Goal: Transaction & Acquisition: Purchase product/service

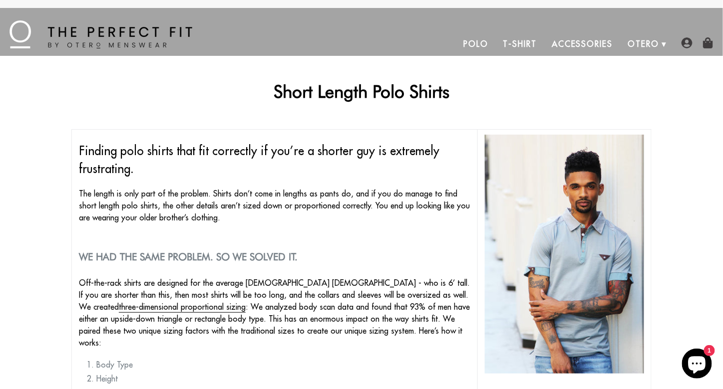
click at [223, 157] on span "Finding polo shirts that fit correctly if you’re a shorter guy is extremely fru…" at bounding box center [259, 159] width 360 height 33
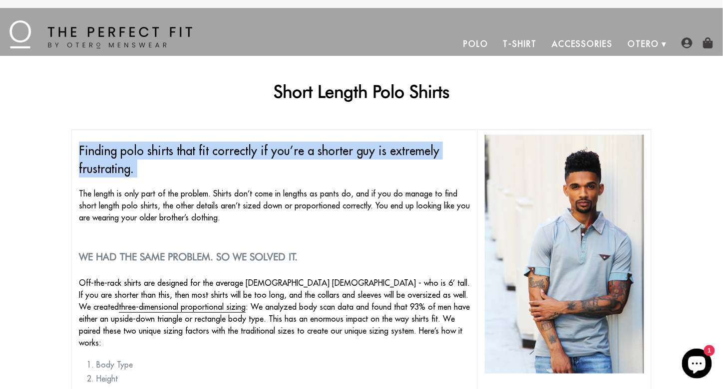
click at [223, 157] on span "Finding polo shirts that fit correctly if you’re a shorter guy is extremely fru…" at bounding box center [259, 159] width 360 height 33
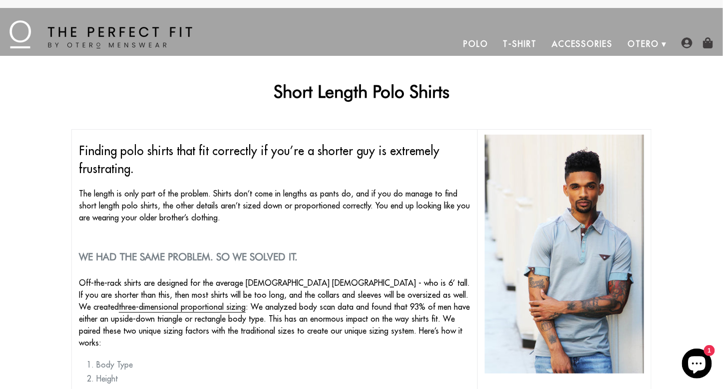
click at [216, 199] on p "The length is only part of the problem. Shirts don’t come in lengths as pants d…" at bounding box center [274, 206] width 391 height 36
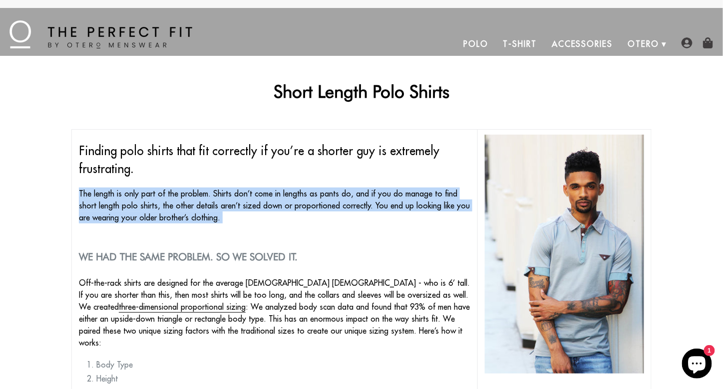
click at [216, 199] on p "The length is only part of the problem. Shirts don’t come in lengths as pants d…" at bounding box center [274, 206] width 391 height 36
click at [225, 213] on p "The length is only part of the problem. Shirts don’t come in lengths as pants d…" at bounding box center [274, 206] width 391 height 36
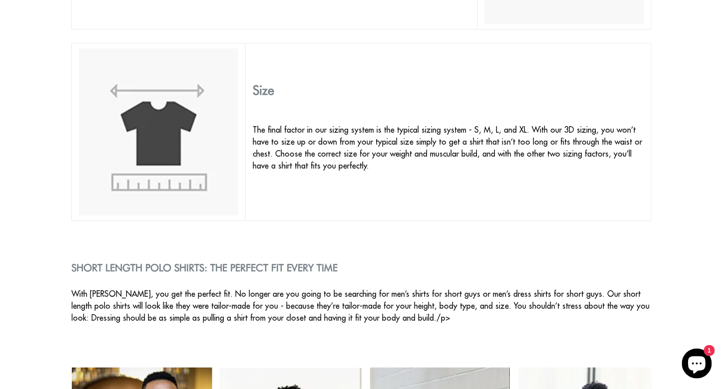
scroll to position [1148, 0]
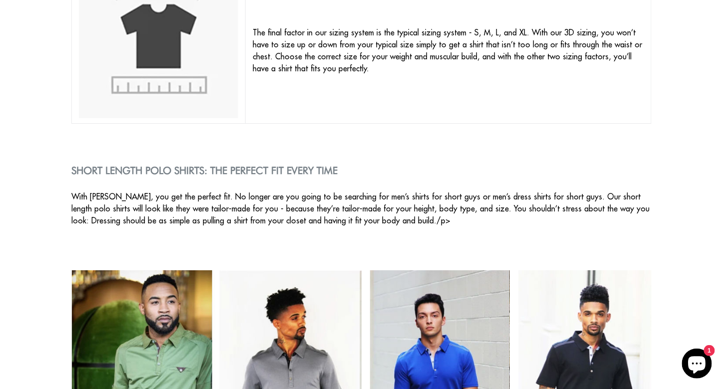
click at [248, 169] on h2 "Short Length Polo Shirts: The Perfect Fit Every Time" at bounding box center [361, 171] width 580 height 12
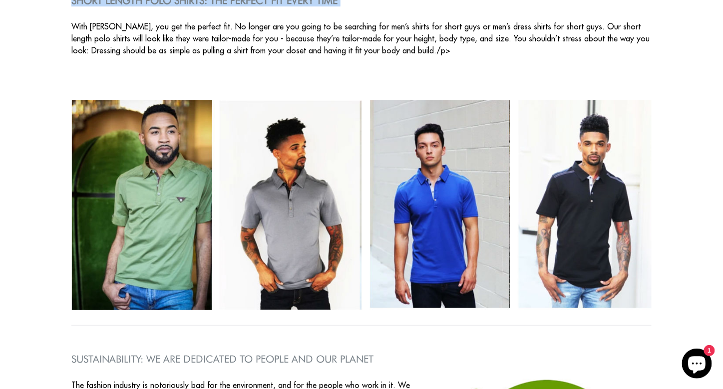
scroll to position [1248, 0]
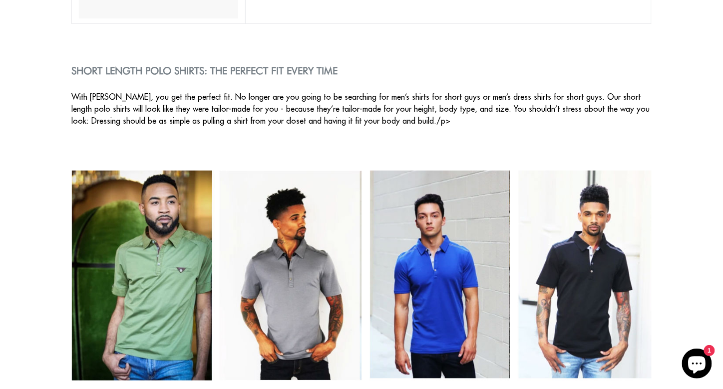
click at [186, 95] on p "With Otero, you get the perfect fit. No longer are you going to be searching fo…" at bounding box center [361, 109] width 580 height 36
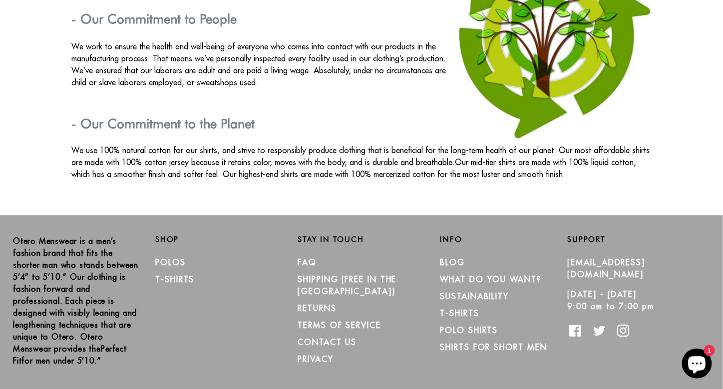
scroll to position [1779, 0]
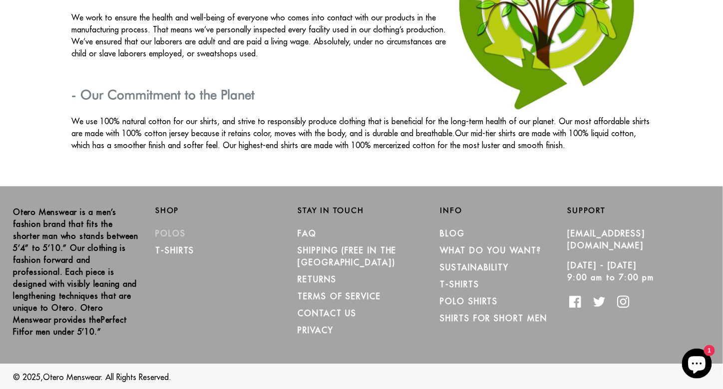
click at [172, 231] on link "Polos" at bounding box center [170, 234] width 30 height 10
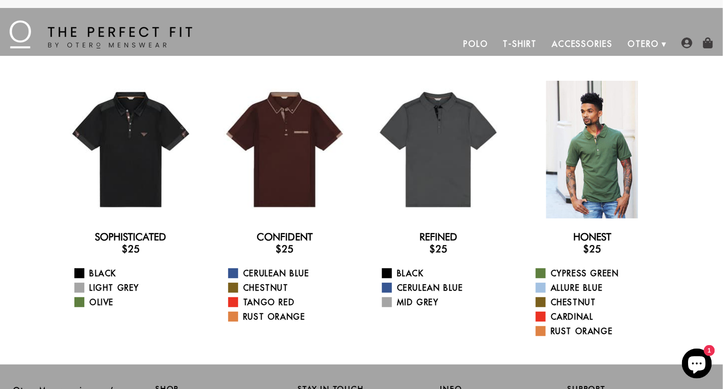
click at [595, 167] on div at bounding box center [592, 150] width 138 height 138
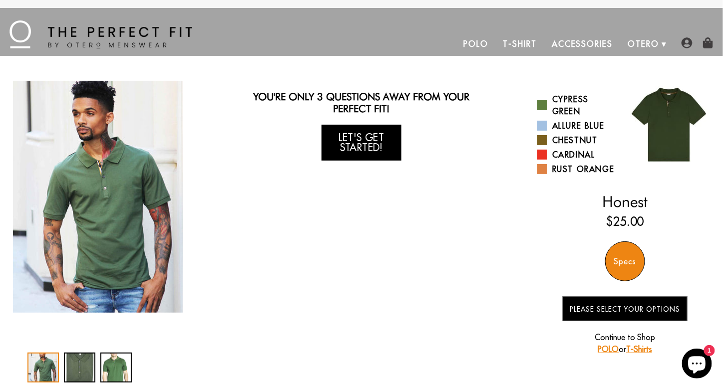
click at [367, 143] on link "Let's Get Started!" at bounding box center [362, 143] width 80 height 36
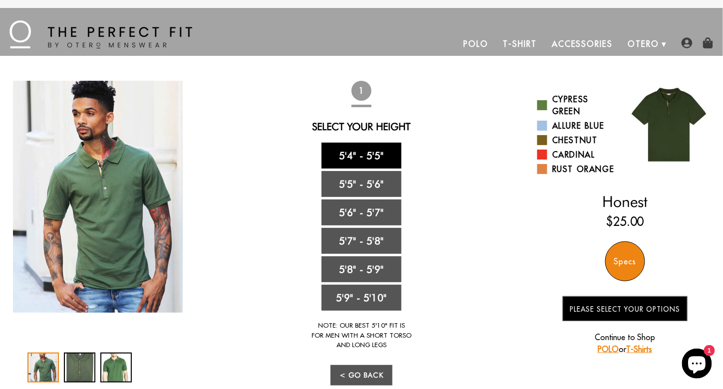
click at [378, 156] on link "5'4" - 5'5"" at bounding box center [362, 156] width 80 height 26
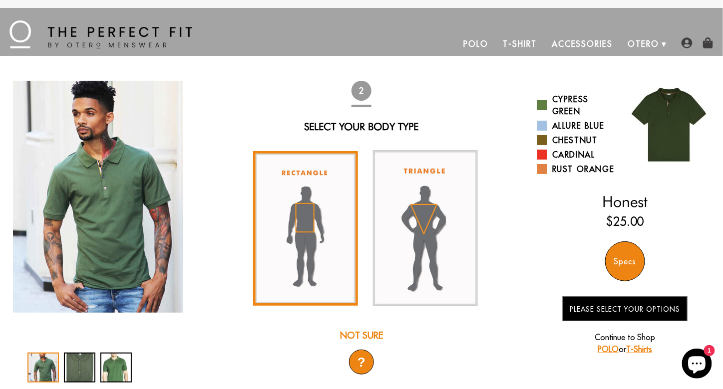
click at [304, 222] on img at bounding box center [305, 228] width 105 height 155
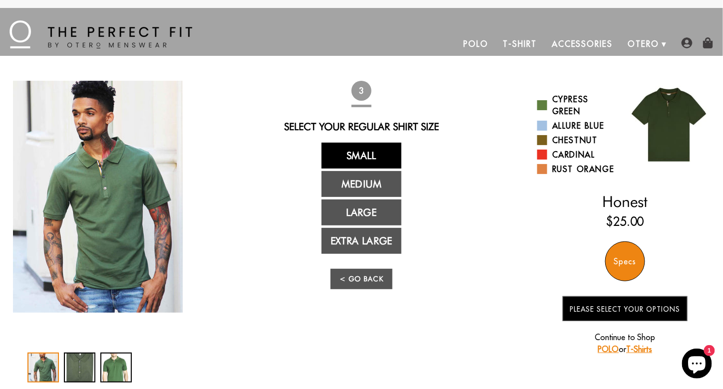
click at [366, 156] on link "Small" at bounding box center [362, 156] width 80 height 26
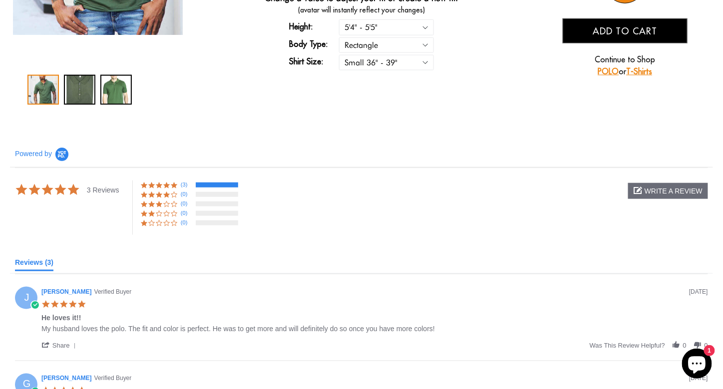
scroll to position [349, 0]
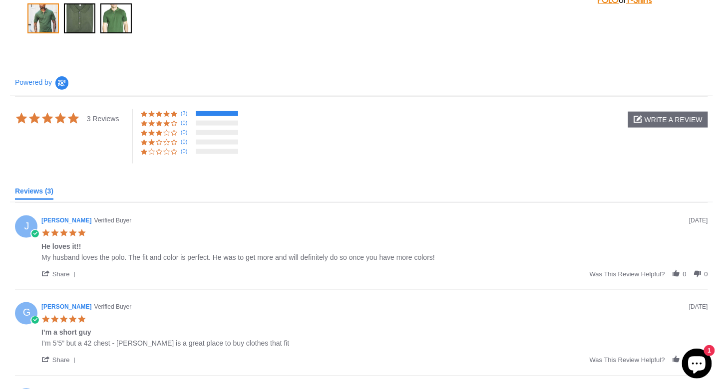
click at [311, 255] on div "My husband loves the polo. The fit and color is perfect. He was to get more and…" at bounding box center [237, 258] width 393 height 8
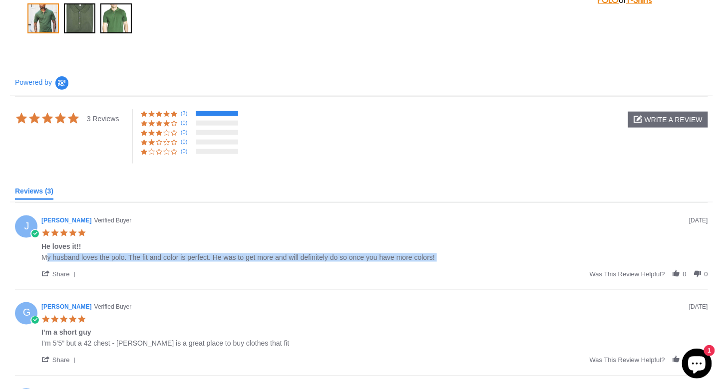
click at [311, 255] on div "My husband loves the polo. The fit and color is perfect. He was to get more and…" at bounding box center [237, 258] width 393 height 8
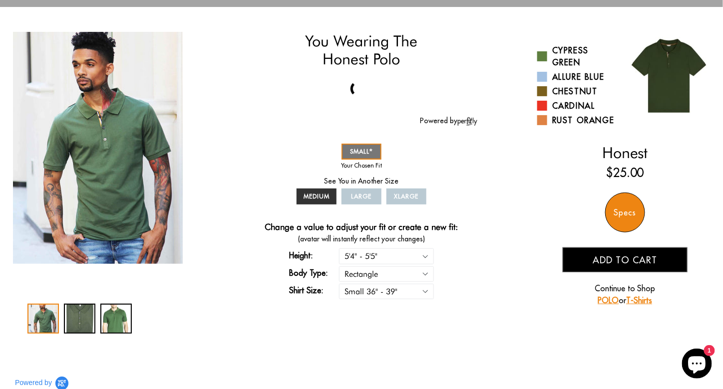
scroll to position [0, 0]
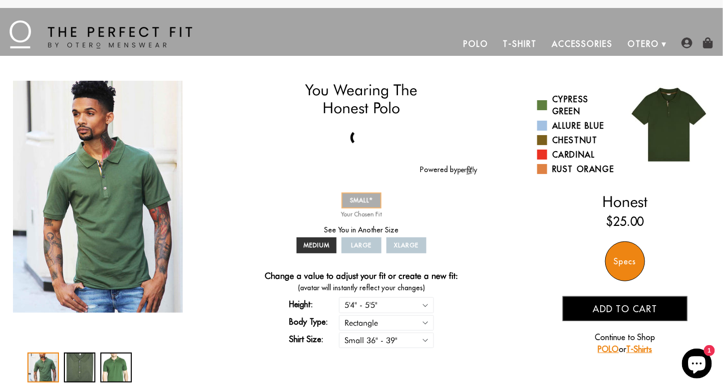
click at [365, 199] on span "SMALL" at bounding box center [361, 200] width 23 height 7
click at [316, 246] on span "MEDIUM" at bounding box center [317, 245] width 26 height 7
click at [356, 199] on span "SMALL" at bounding box center [361, 200] width 23 height 7
click at [394, 304] on select "5'4" - 5'5" 5'5" - 5'6" 5'6" - 5'7" 5'7" - 5'8" 5'8" - 5'9" 5'9" - 5'10"" at bounding box center [386, 305] width 95 height 15
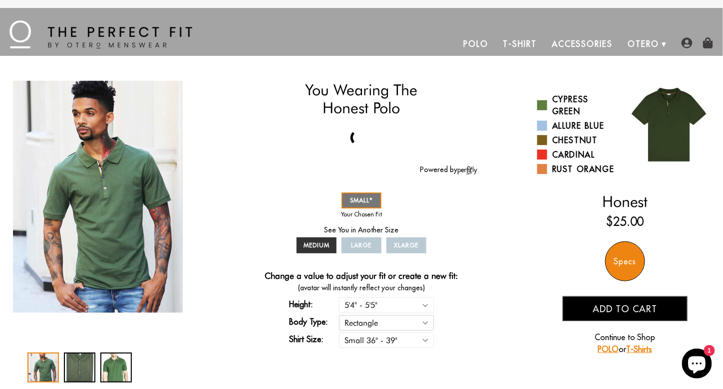
click at [392, 322] on select "Rectangle Triangle" at bounding box center [386, 323] width 95 height 15
click at [392, 339] on select "Small 36" - 39" Medium 40" - 43" Large 44" - 47" Extra Large 48" - 50"" at bounding box center [386, 340] width 95 height 15
click at [391, 337] on select "Small 36" - 39" Medium 40" - 43" Large 44" - 47" Extra Large 48" - 50"" at bounding box center [386, 340] width 95 height 15
click at [460, 335] on div "Change a value to adjust your fit or create a new fit: (avatar will instantly r…" at bounding box center [362, 310] width 232 height 79
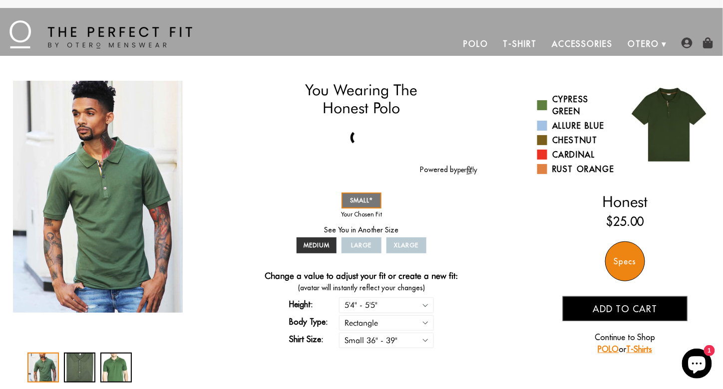
click at [619, 265] on div "Specs" at bounding box center [625, 262] width 40 height 40
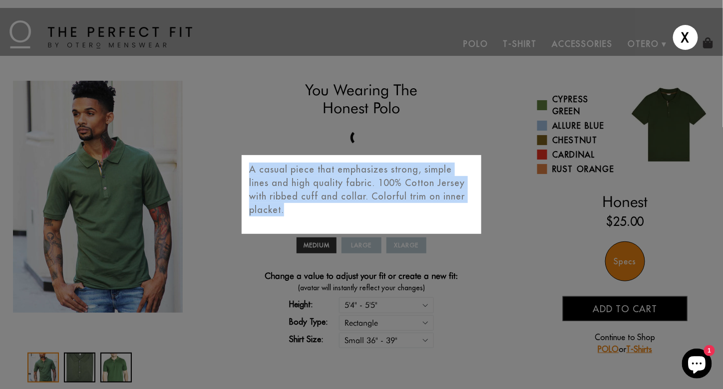
drag, startPoint x: 250, startPoint y: 169, endPoint x: 439, endPoint y: 207, distance: 193.5
click at [439, 207] on p "A casual piece that emphasizes strong, simple lines and high quality fabric. 10…" at bounding box center [361, 190] width 225 height 54
click at [326, 196] on p "A casual piece that emphasizes strong, simple lines and high quality fabric. 10…" at bounding box center [361, 190] width 225 height 54
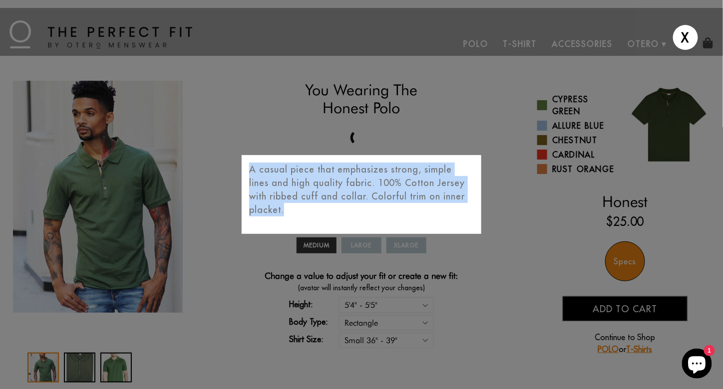
click at [380, 187] on p "A casual piece that emphasizes strong, simple lines and high quality fabric. 10…" at bounding box center [361, 190] width 225 height 54
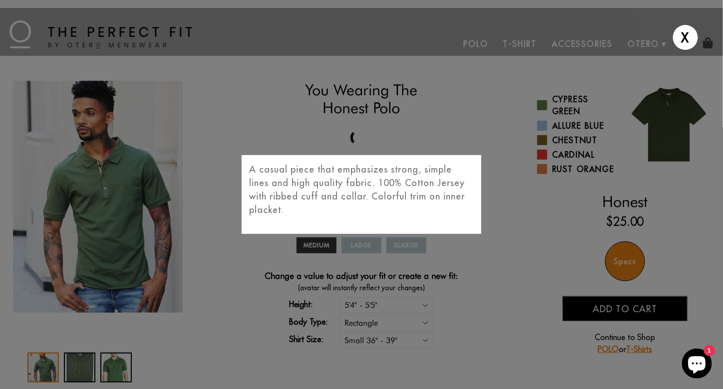
click at [374, 195] on p "A casual piece that emphasizes strong, simple lines and high quality fabric. 10…" at bounding box center [361, 190] width 225 height 54
click at [369, 194] on p "A casual piece that emphasizes strong, simple lines and high quality fabric. 10…" at bounding box center [361, 190] width 225 height 54
click at [365, 198] on p "A casual piece that emphasizes strong, simple lines and high quality fabric. 10…" at bounding box center [361, 190] width 225 height 54
click at [240, 265] on div "X A casual piece that emphasizes strong, simple lines and high quality fabric. …" at bounding box center [361, 194] width 723 height 389
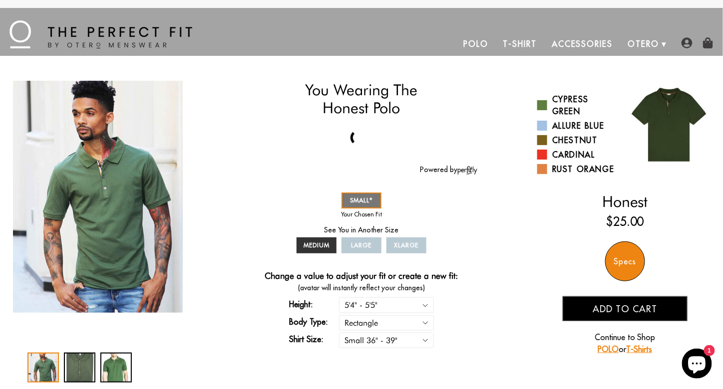
click at [106, 182] on img "1 / 3" at bounding box center [98, 197] width 170 height 232
click at [108, 239] on img "1 / 3" at bounding box center [98, 197] width 170 height 232
click at [110, 364] on div "3 / 3" at bounding box center [115, 368] width 31 height 30
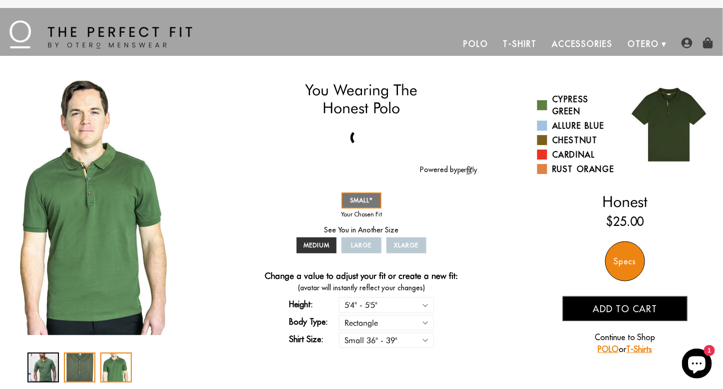
click at [78, 367] on div "2 / 3" at bounding box center [79, 368] width 31 height 30
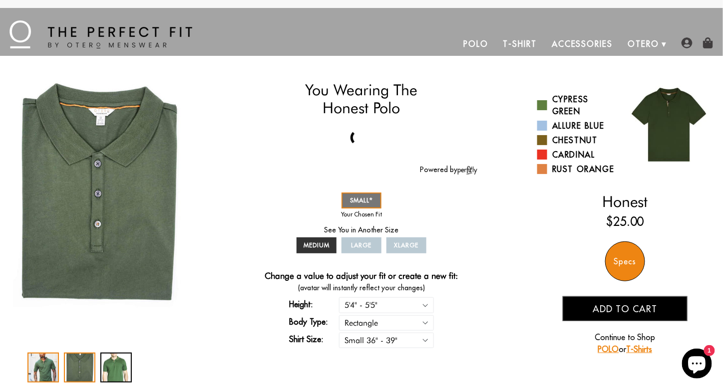
click at [43, 369] on div "1 / 3" at bounding box center [42, 368] width 31 height 30
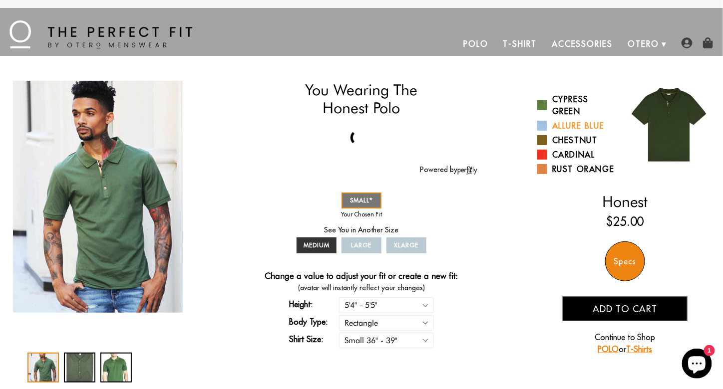
click at [558, 129] on link "Allure Blue" at bounding box center [577, 126] width 80 height 12
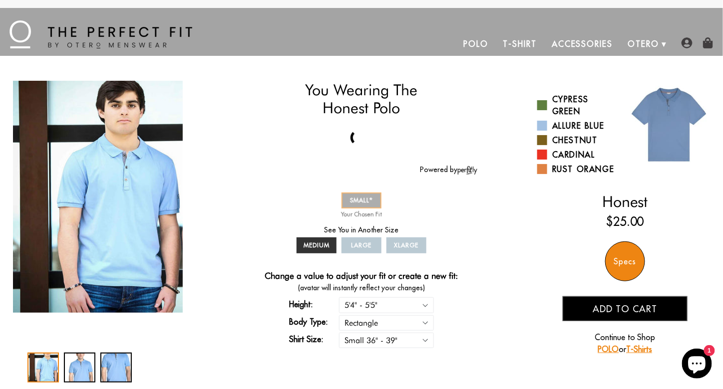
click at [358, 200] on span "SMALL" at bounding box center [361, 200] width 23 height 7
click at [325, 244] on span "MEDIUM" at bounding box center [317, 245] width 26 height 7
click at [363, 201] on span "SMALL" at bounding box center [361, 200] width 23 height 7
click at [573, 169] on link "Rust Orange" at bounding box center [577, 169] width 80 height 12
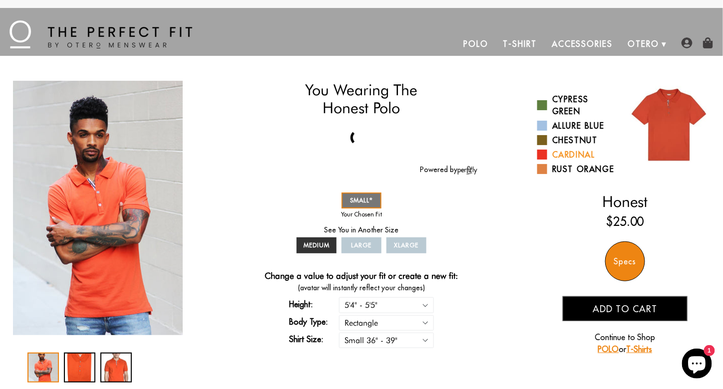
click at [568, 155] on link "Cardinal" at bounding box center [577, 155] width 80 height 12
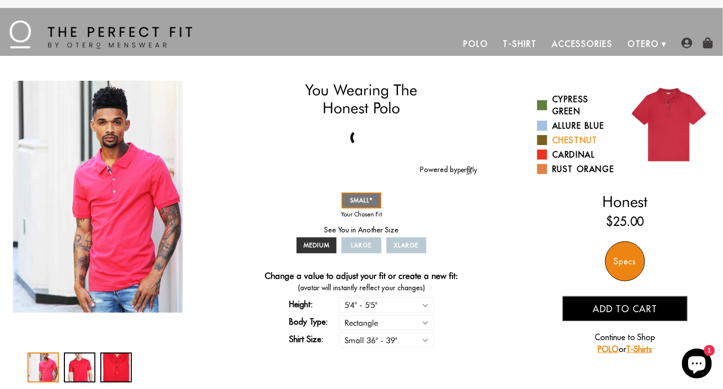
click at [566, 141] on link "Chestnut" at bounding box center [577, 140] width 80 height 12
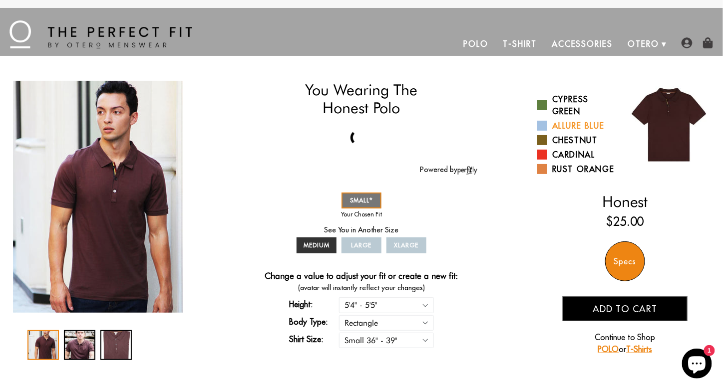
click at [568, 126] on link "Allure Blue" at bounding box center [577, 126] width 80 height 12
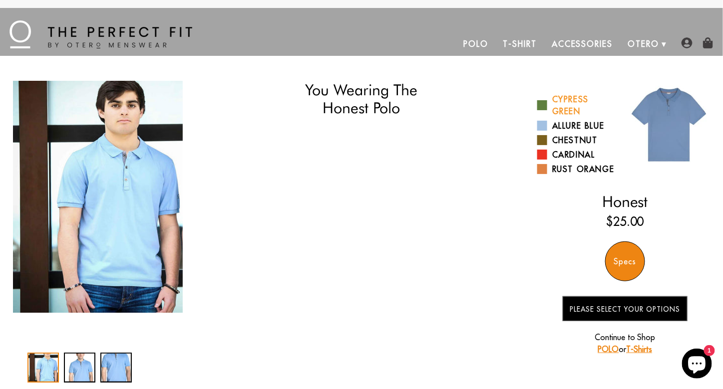
click at [562, 111] on link "Cypress Green" at bounding box center [577, 105] width 80 height 24
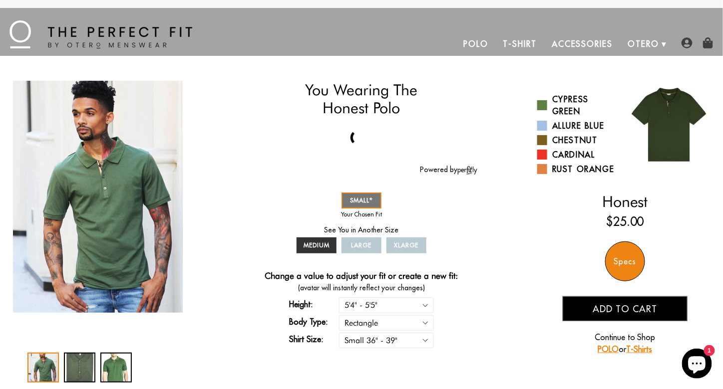
click at [135, 33] on img at bounding box center [100, 34] width 183 height 28
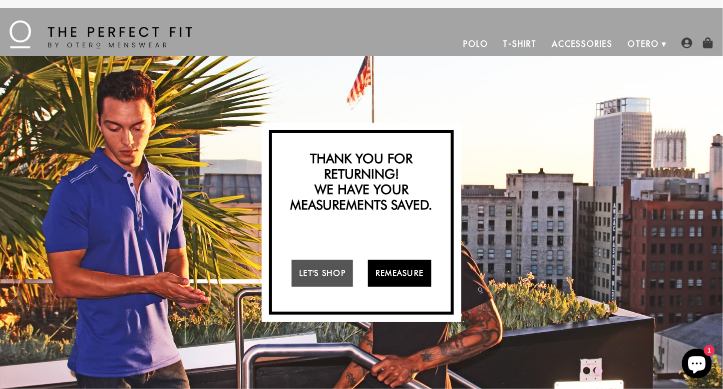
click at [402, 276] on link "Remeasure" at bounding box center [399, 273] width 63 height 27
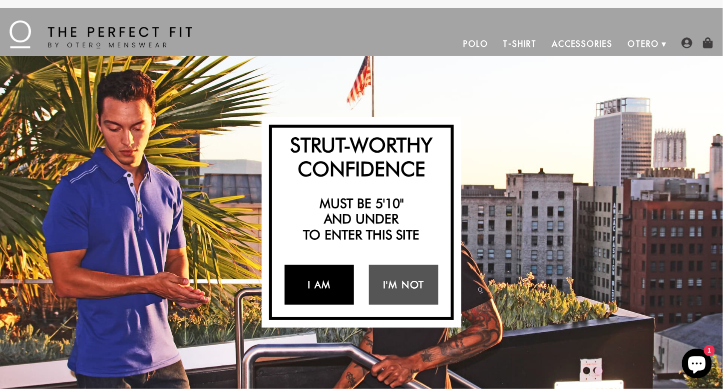
click at [328, 285] on link "I Am" at bounding box center [319, 285] width 69 height 40
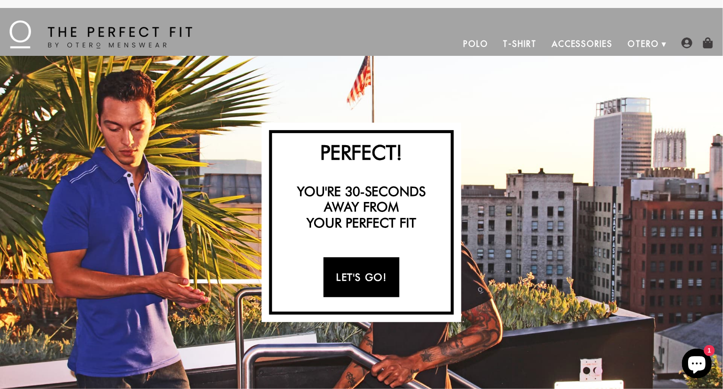
click at [361, 280] on link "Let's Go!" at bounding box center [361, 278] width 75 height 40
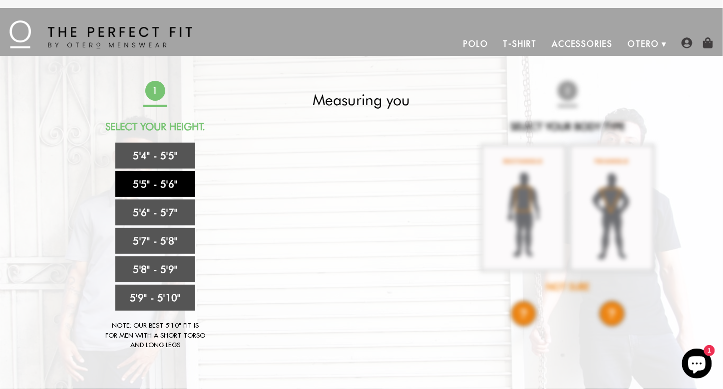
click at [182, 181] on link "5'5" - 5'6"" at bounding box center [155, 184] width 80 height 26
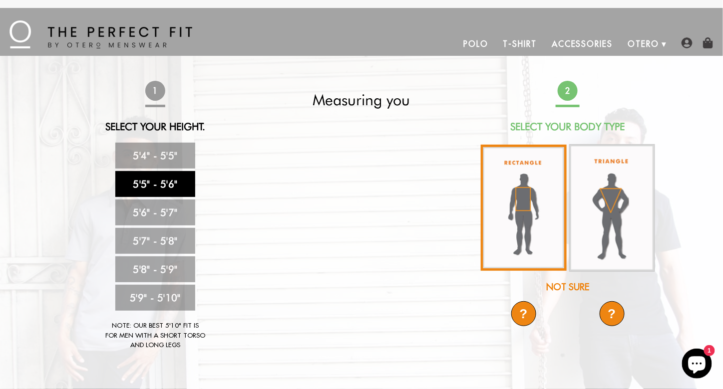
click at [531, 221] on img at bounding box center [524, 208] width 86 height 126
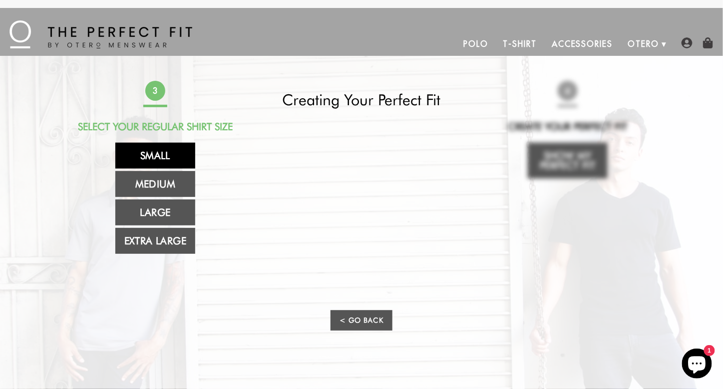
click at [173, 151] on link "Small" at bounding box center [155, 156] width 80 height 26
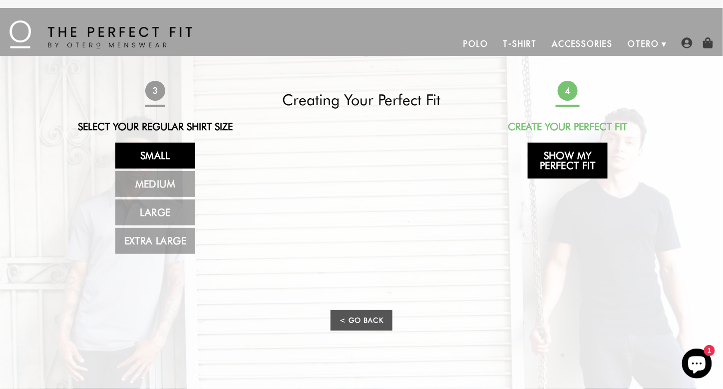
click at [562, 161] on link "Show My Perfect Fit" at bounding box center [568, 161] width 80 height 36
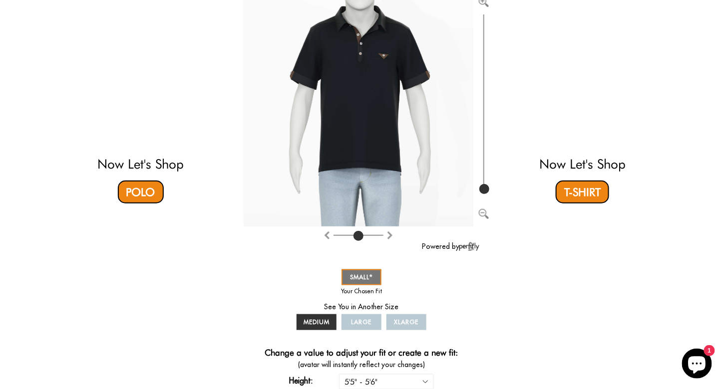
scroll to position [150, 0]
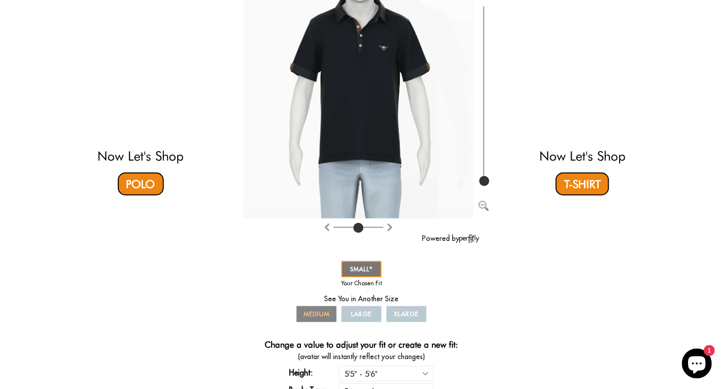
click at [316, 317] on span "MEDIUM" at bounding box center [317, 314] width 26 height 7
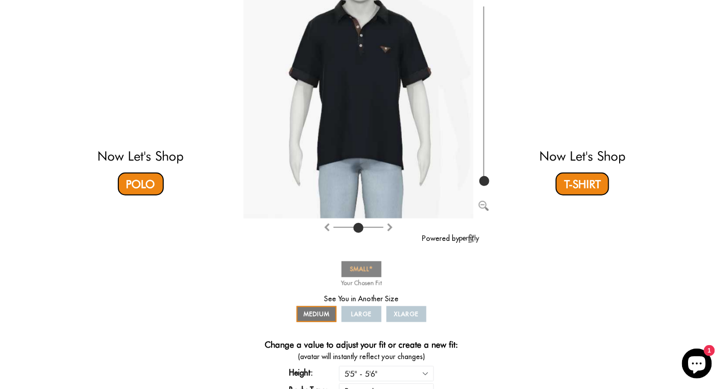
click at [357, 269] on span "SMALL" at bounding box center [361, 269] width 23 height 7
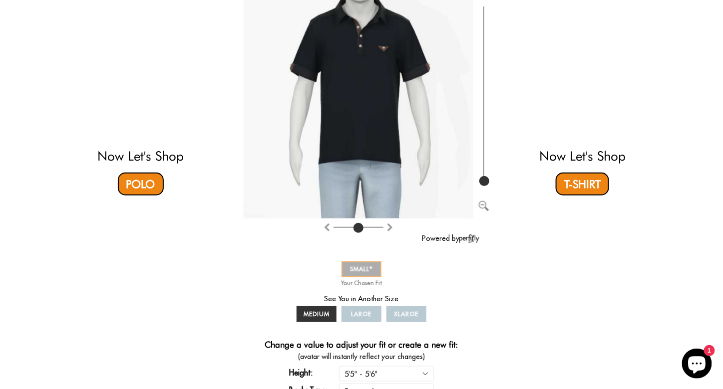
scroll to position [200, 0]
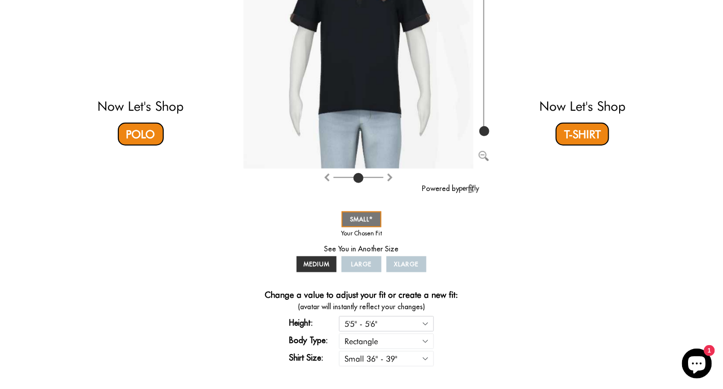
click at [389, 324] on select "5'4" - 5'5" 5'5" - 5'6" 5'6" - 5'7" 5'7" - 5'8" 5'8" - 5'9" 5'9" - 5'10"" at bounding box center [386, 324] width 95 height 15
select select "54-55"
click at [339, 317] on select "5'4" - 5'5" 5'5" - 5'6" 5'6" - 5'7" 5'7" - 5'8" 5'8" - 5'9" 5'9" - 5'10"" at bounding box center [386, 324] width 95 height 15
click at [376, 221] on link "SMALL" at bounding box center [362, 220] width 40 height 16
click at [318, 262] on span "MEDIUM" at bounding box center [317, 264] width 26 height 7
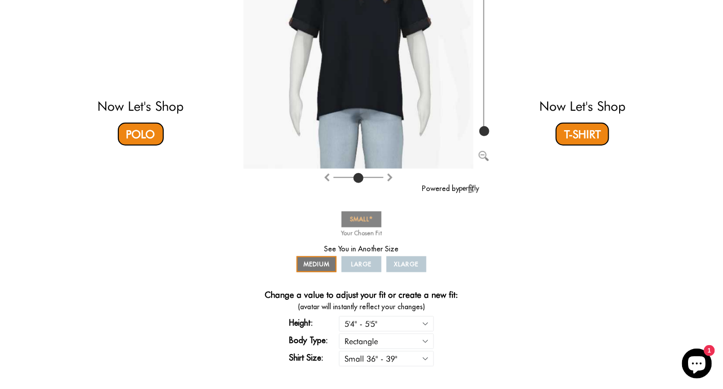
click at [356, 218] on span "SMALL" at bounding box center [361, 219] width 23 height 7
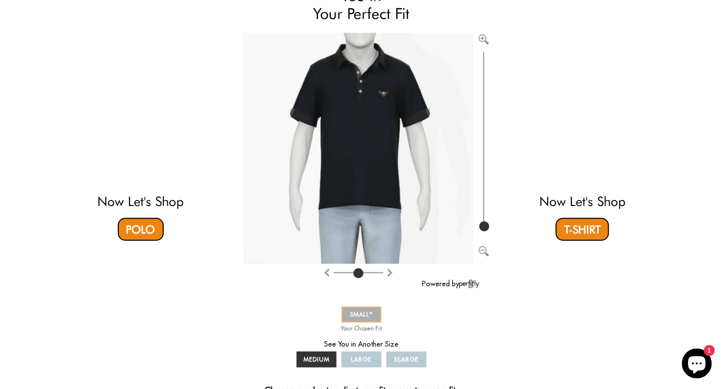
scroll to position [100, 0]
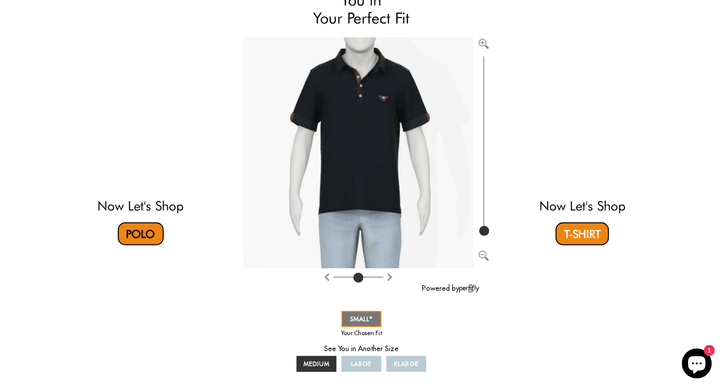
click at [142, 239] on link "Polo" at bounding box center [141, 234] width 46 height 23
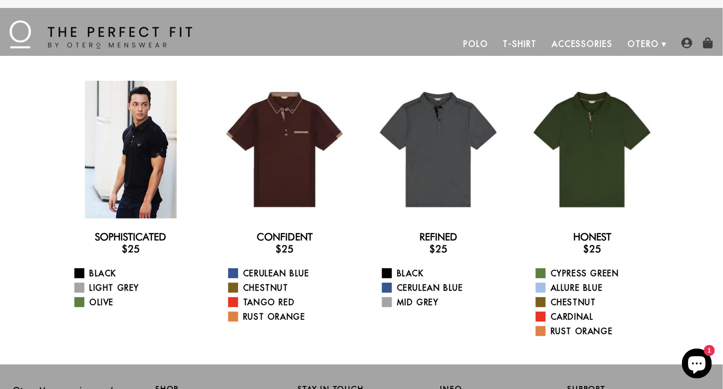
click at [138, 167] on div at bounding box center [131, 150] width 138 height 138
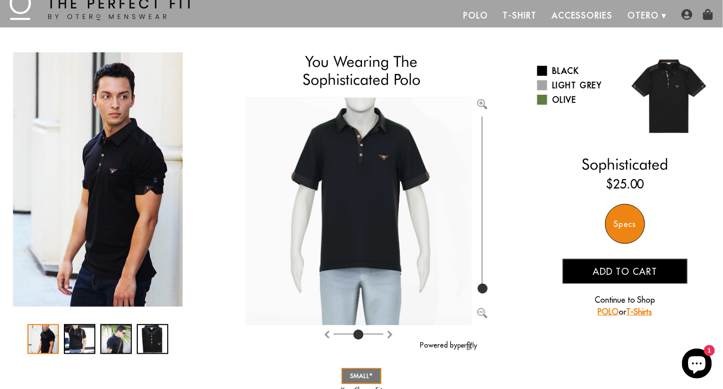
scroll to position [50, 0]
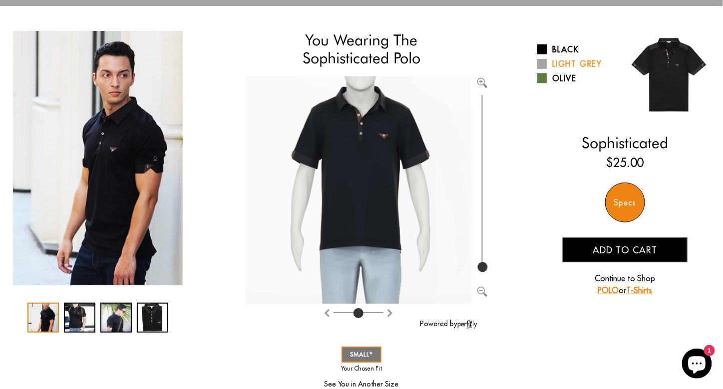
click at [565, 65] on link "Light Grey" at bounding box center [577, 64] width 80 height 12
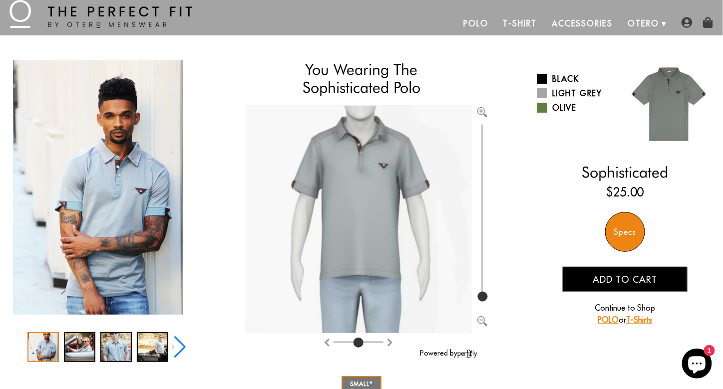
scroll to position [50, 0]
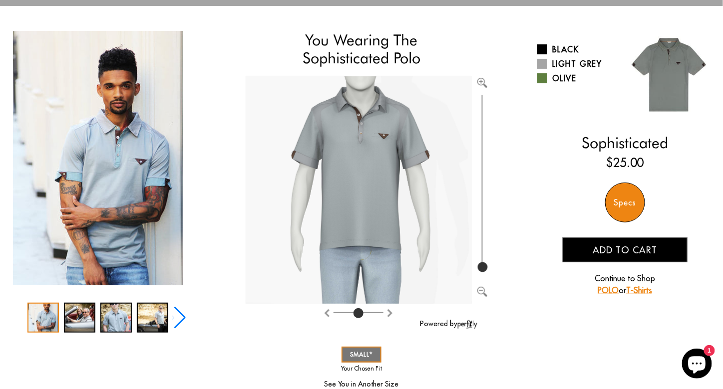
click at [40, 318] on div "1 / 5" at bounding box center [42, 318] width 31 height 30
click at [80, 319] on div "2 / 5" at bounding box center [79, 318] width 31 height 30
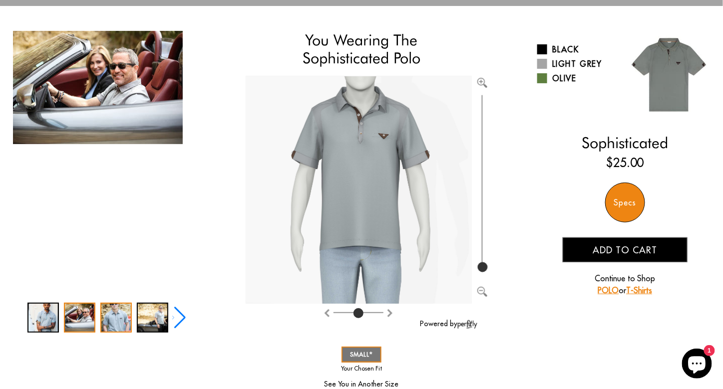
click at [110, 320] on div "3 / 5" at bounding box center [115, 318] width 31 height 30
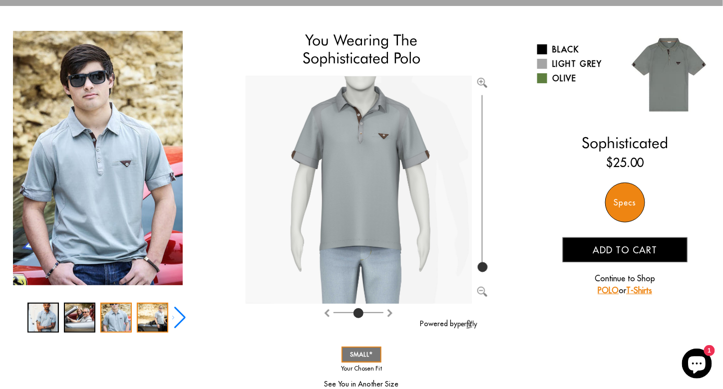
click at [149, 323] on div "4 / 5" at bounding box center [152, 318] width 31 height 30
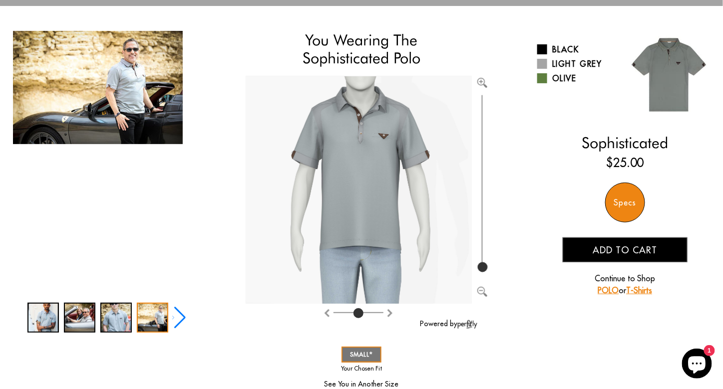
click at [177, 320] on div "Next slide" at bounding box center [178, 318] width 13 height 22
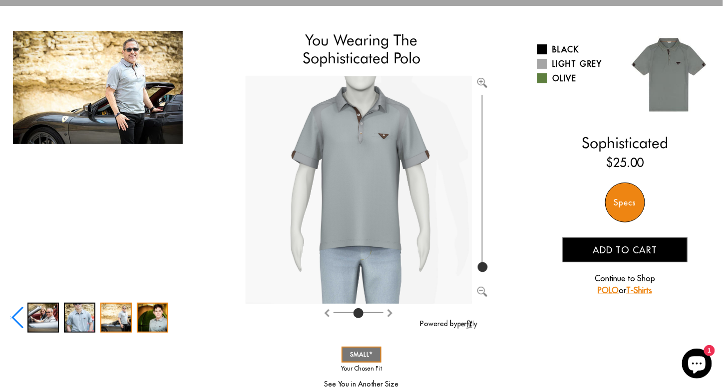
click at [154, 320] on div "5 / 5" at bounding box center [152, 318] width 31 height 30
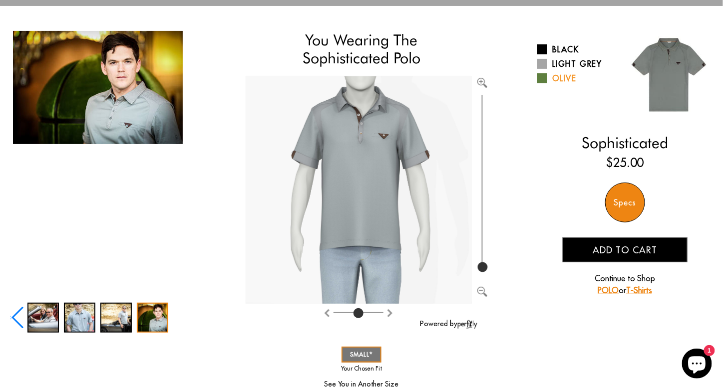
click at [565, 78] on link "Olive" at bounding box center [577, 78] width 80 height 12
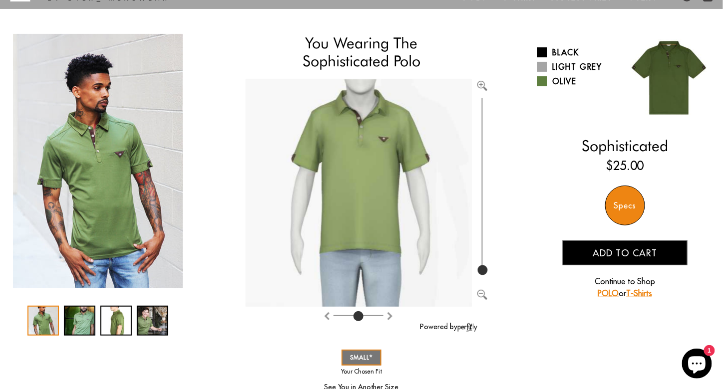
scroll to position [100, 0]
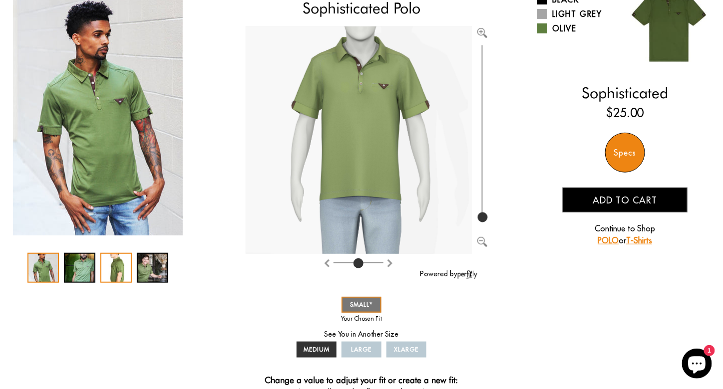
click at [114, 274] on div "3 / 4" at bounding box center [115, 268] width 31 height 30
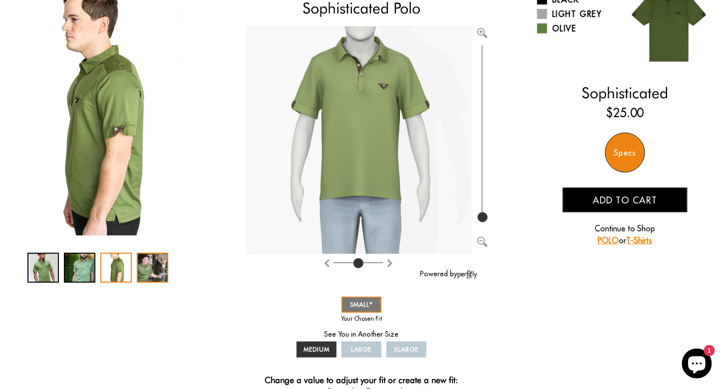
click at [150, 271] on div "4 / 4" at bounding box center [152, 268] width 31 height 30
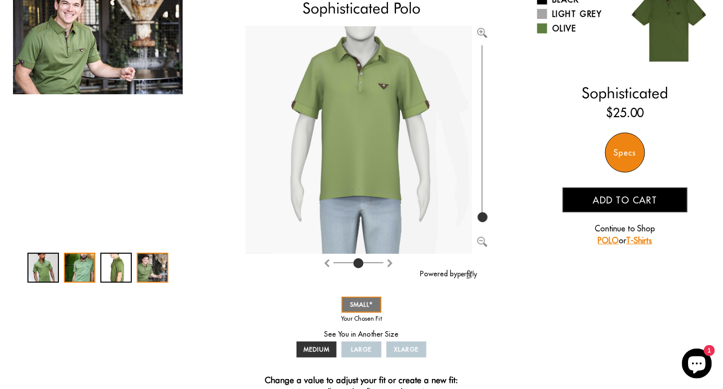
click at [73, 277] on div "2 / 4" at bounding box center [79, 268] width 31 height 30
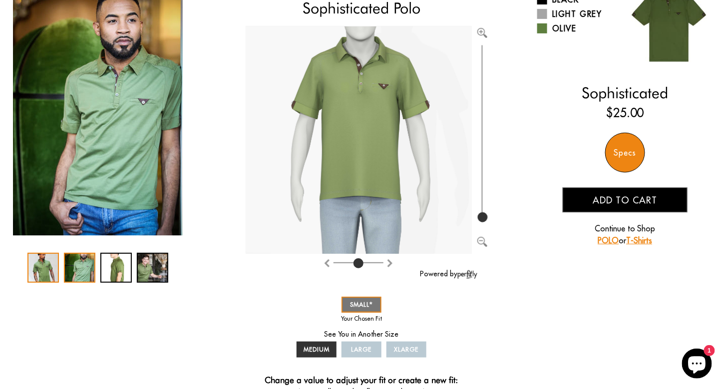
click at [40, 271] on div "1 / 4" at bounding box center [42, 268] width 31 height 30
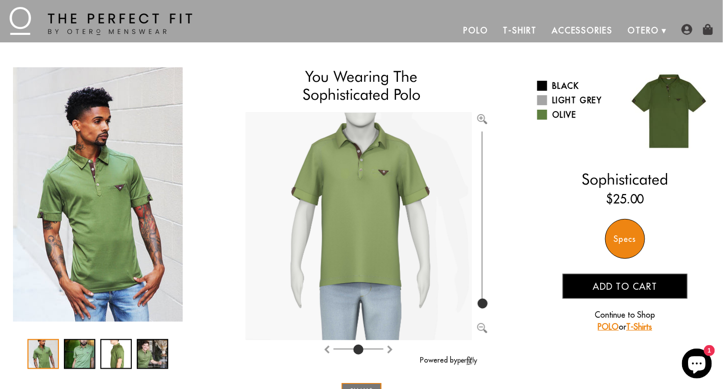
scroll to position [0, 0]
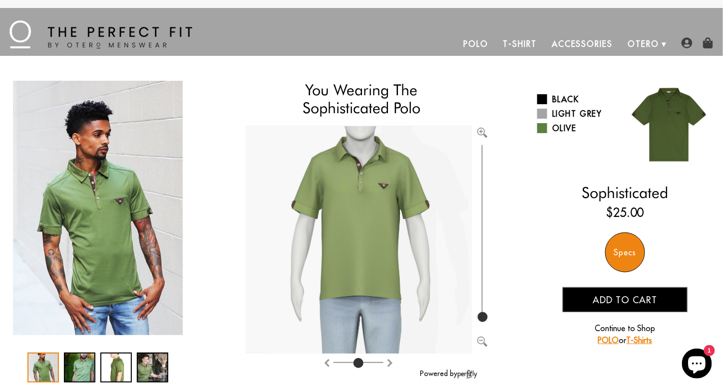
click at [574, 40] on link "Accessories" at bounding box center [582, 44] width 76 height 24
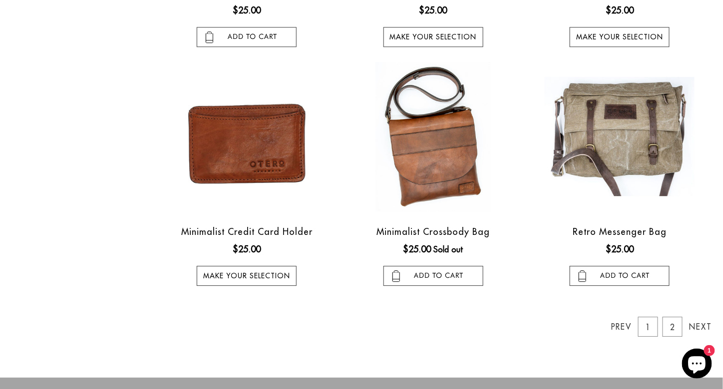
scroll to position [899, 0]
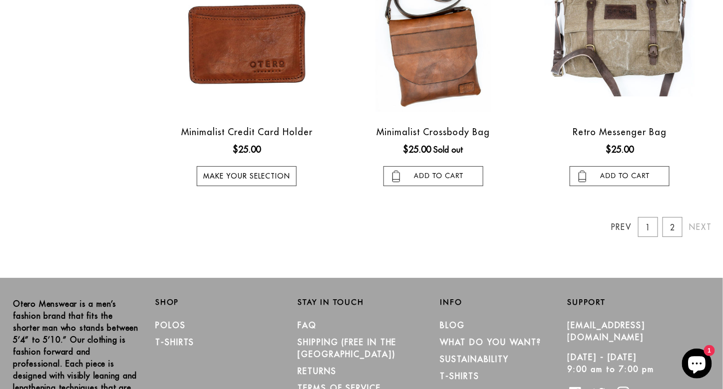
click at [699, 227] on link "Next" at bounding box center [699, 227] width 20 height 20
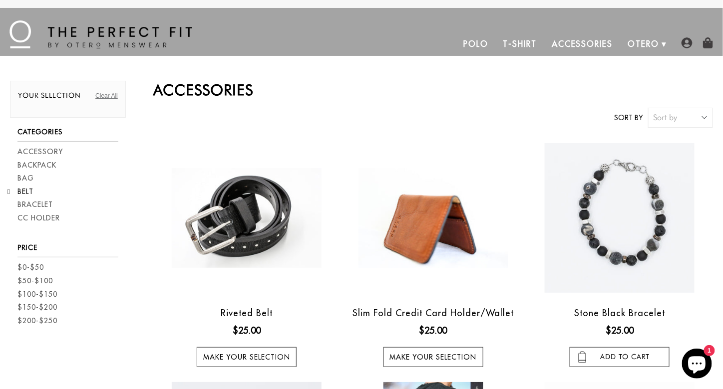
click at [25, 190] on link "Belt" at bounding box center [25, 192] width 16 height 10
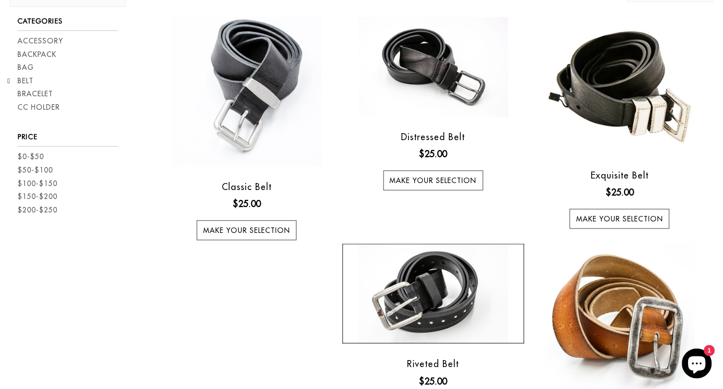
scroll to position [200, 0]
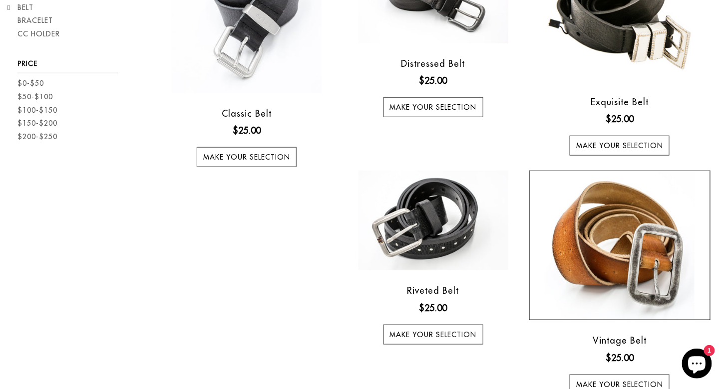
click at [572, 239] on img at bounding box center [620, 246] width 150 height 150
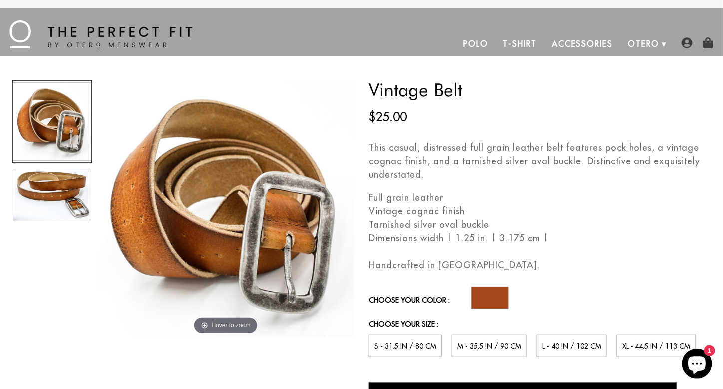
click at [40, 185] on div at bounding box center [52, 151] width 80 height 141
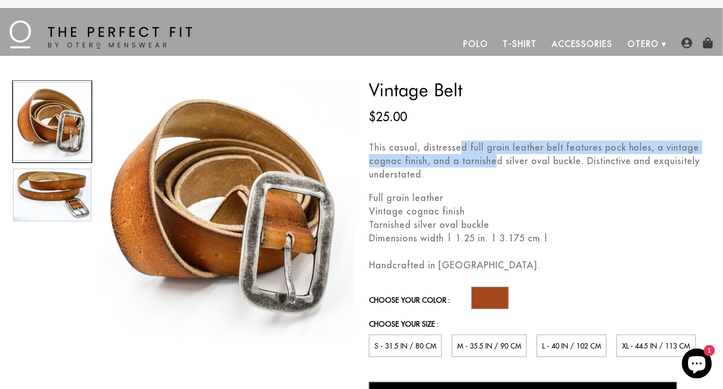
drag, startPoint x: 456, startPoint y: 146, endPoint x: 496, endPoint y: 167, distance: 45.1
click at [496, 167] on p "This casual, distressed full grain leather belt features pock holes, a vintage …" at bounding box center [540, 161] width 342 height 40
click at [527, 146] on p "This casual, distressed full grain leather belt features pock holes, a vintage …" at bounding box center [540, 161] width 342 height 40
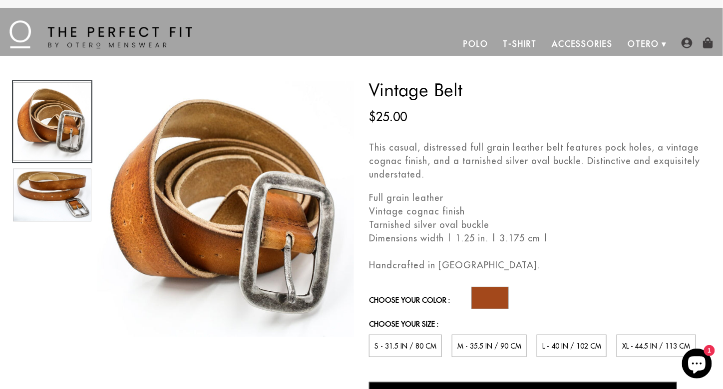
click at [520, 147] on p "This casual, distressed full grain leather belt features pock holes, a vintage …" at bounding box center [540, 161] width 342 height 40
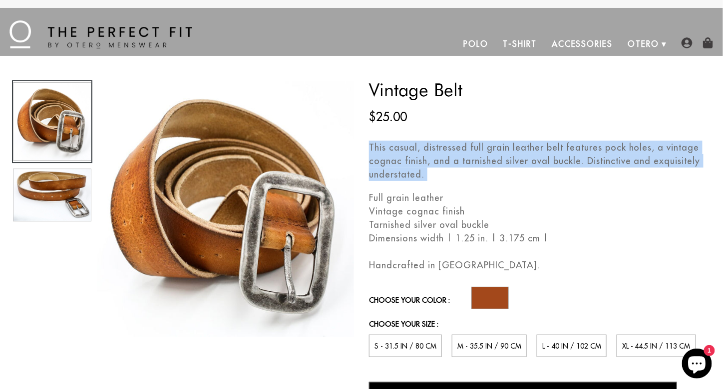
click at [520, 147] on p "This casual, distressed full grain leather belt features pock holes, a vintage …" at bounding box center [540, 161] width 342 height 40
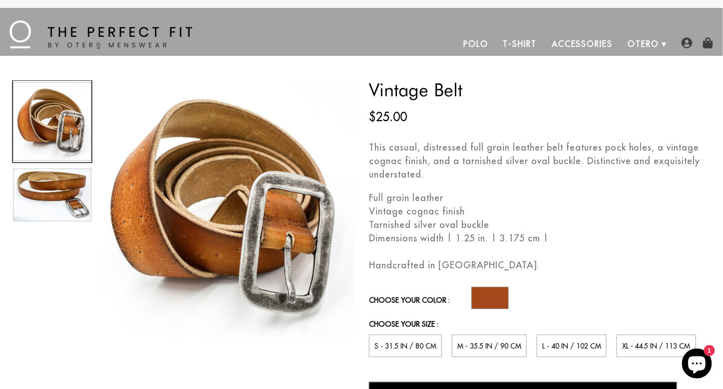
click at [504, 344] on span "M - 35.5 in / 90 cm" at bounding box center [489, 346] width 64 height 9
click at [0, 0] on input "M - 35.5 in / 90 cm" at bounding box center [0, 0] width 0 height 0
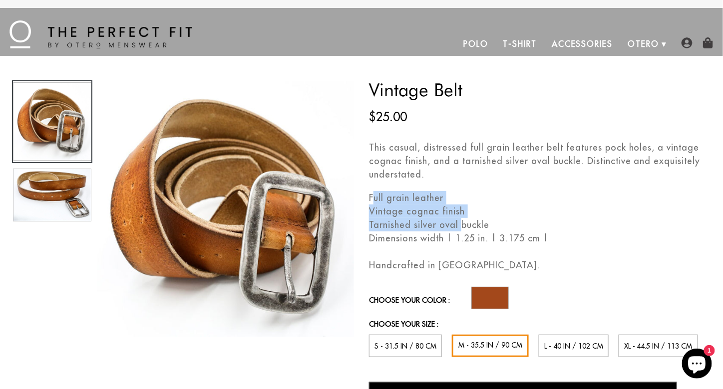
drag, startPoint x: 374, startPoint y: 197, endPoint x: 461, endPoint y: 218, distance: 89.0
click at [461, 218] on ul "Full grain leather Vintage cognac finish Tarnished silver oval buckle Dimension…" at bounding box center [540, 218] width 342 height 54
click at [424, 211] on li "Vintage cognac finish" at bounding box center [540, 211] width 342 height 13
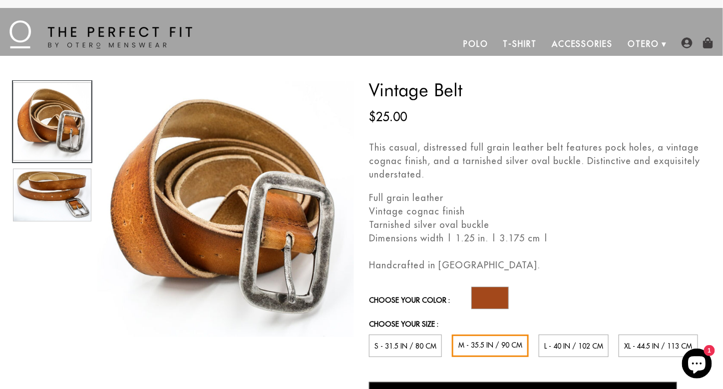
click at [422, 224] on li "Tarnished silver oval buckle" at bounding box center [540, 224] width 342 height 13
click at [417, 238] on li "Dimensions width | 1.25 in. | 3.175 cm |" at bounding box center [540, 238] width 342 height 13
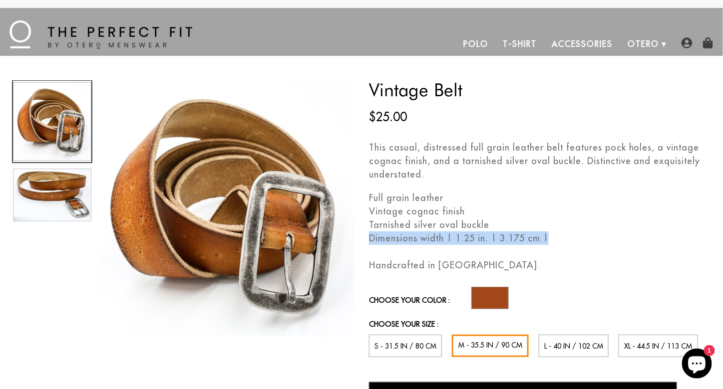
click at [417, 238] on li "Dimensions width | 1.25 in. | 3.175 cm |" at bounding box center [540, 238] width 342 height 13
click at [451, 239] on li "Dimensions width | 1.25 in. | 3.175 cm |" at bounding box center [540, 238] width 342 height 13
